Goal: Information Seeking & Learning: Check status

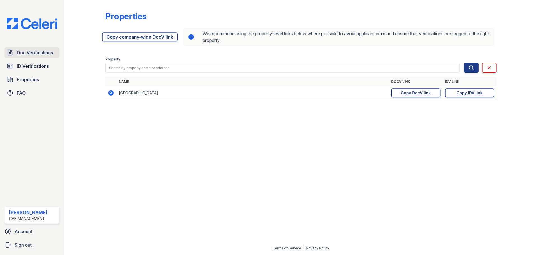
click at [29, 52] on span "Doc Verifications" at bounding box center [35, 52] width 36 height 7
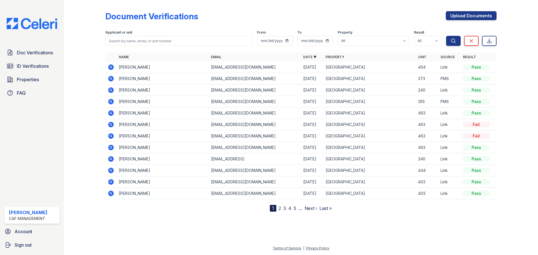
click at [111, 67] on icon at bounding box center [110, 66] width 1 height 1
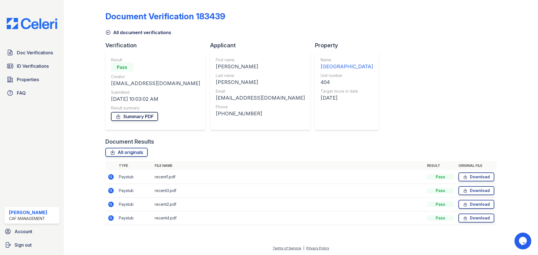
click at [149, 116] on link "Summary PDF" at bounding box center [134, 116] width 47 height 9
click at [29, 53] on span "Doc Verifications" at bounding box center [35, 52] width 36 height 7
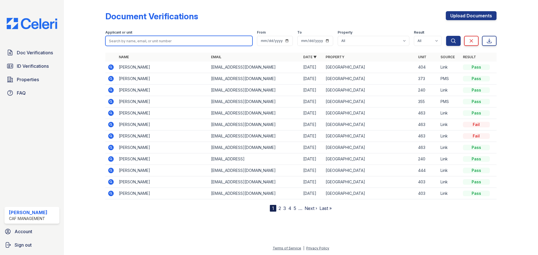
click at [158, 39] on input "search" at bounding box center [178, 41] width 147 height 10
type input "[PERSON_NAME]"
click at [446, 36] on button "Search" at bounding box center [453, 41] width 15 height 10
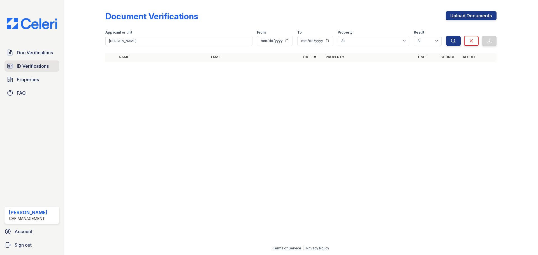
click at [20, 68] on span "ID Verifications" at bounding box center [33, 66] width 32 height 7
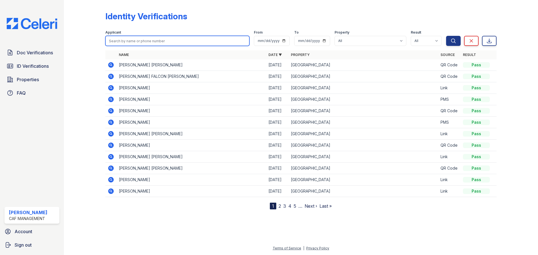
click at [119, 41] on input "search" at bounding box center [177, 41] width 144 height 10
type input "[PERSON_NAME]"
click at [446, 36] on button "Search" at bounding box center [453, 41] width 15 height 10
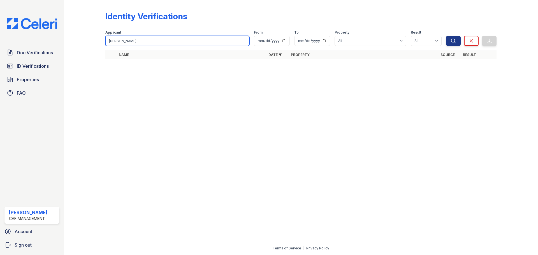
click at [143, 39] on input "[PERSON_NAME]" at bounding box center [177, 41] width 144 height 10
type input "f"
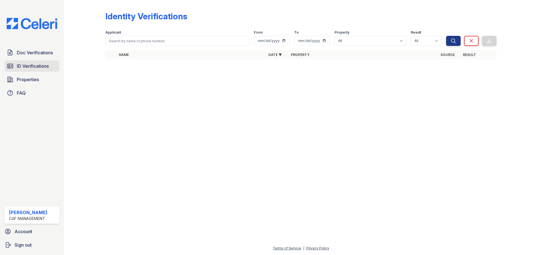
click at [28, 67] on span "ID Verifications" at bounding box center [33, 66] width 32 height 7
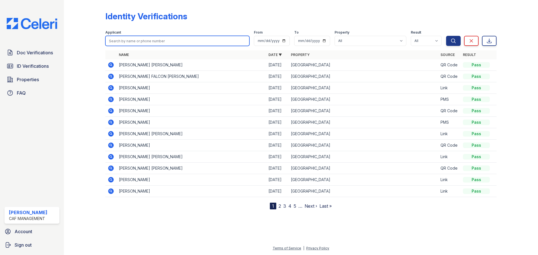
click at [131, 41] on input "search" at bounding box center [177, 41] width 144 height 10
click at [159, 41] on input "search" at bounding box center [177, 41] width 144 height 10
type input "[PERSON_NAME]"
click at [446, 36] on button "Search" at bounding box center [453, 41] width 15 height 10
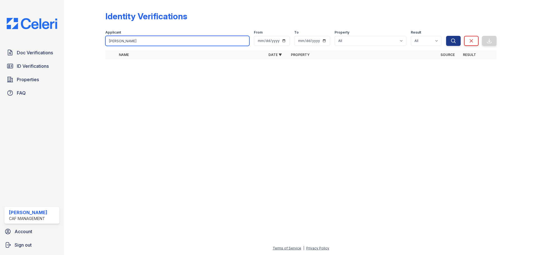
click at [194, 38] on input "[PERSON_NAME]" at bounding box center [177, 41] width 144 height 10
type input "f"
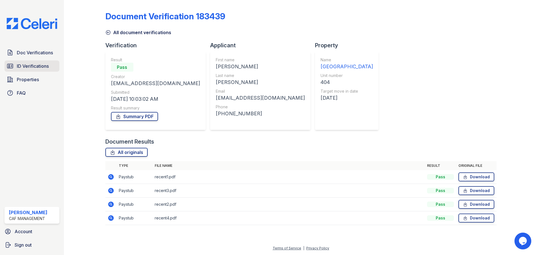
click at [38, 66] on span "ID Verifications" at bounding box center [33, 66] width 32 height 7
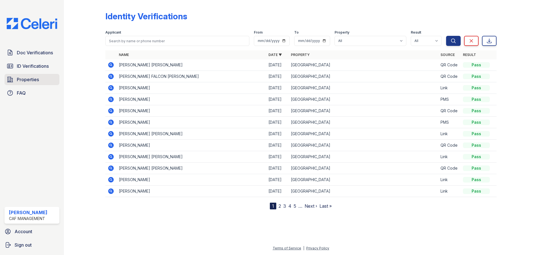
click at [29, 83] on link "Properties" at bounding box center [31, 79] width 55 height 11
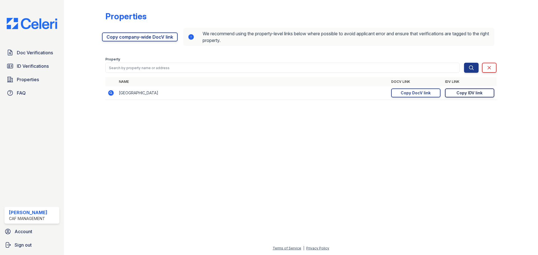
click at [470, 94] on div "Copy IDV link" at bounding box center [469, 93] width 26 height 6
click at [40, 52] on span "Doc Verifications" at bounding box center [35, 52] width 36 height 7
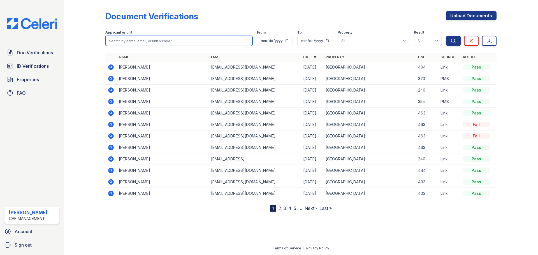
click at [122, 42] on input "search" at bounding box center [178, 41] width 147 height 10
